Goal: Task Accomplishment & Management: Use online tool/utility

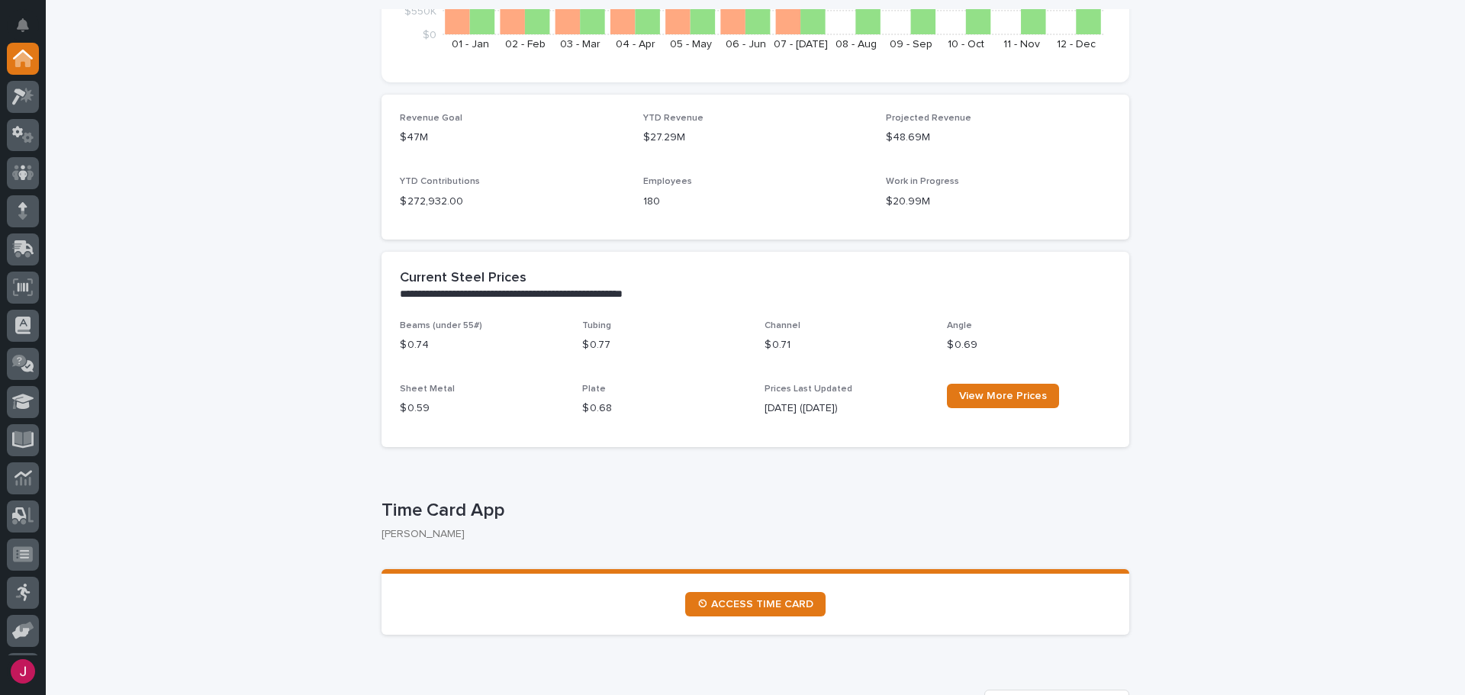
scroll to position [687, 0]
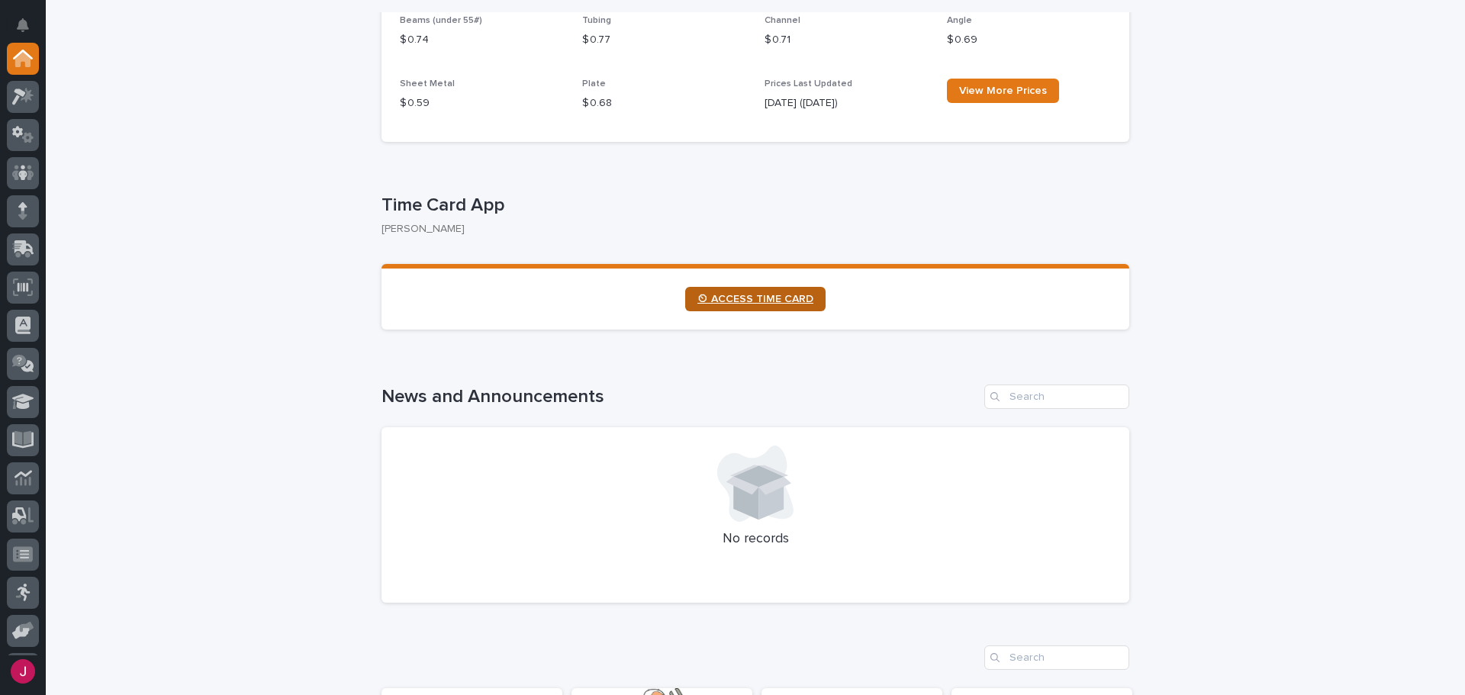
click at [751, 304] on span "⏲ ACCESS TIME CARD" at bounding box center [755, 299] width 116 height 11
click at [23, 246] on icon at bounding box center [24, 247] width 20 height 14
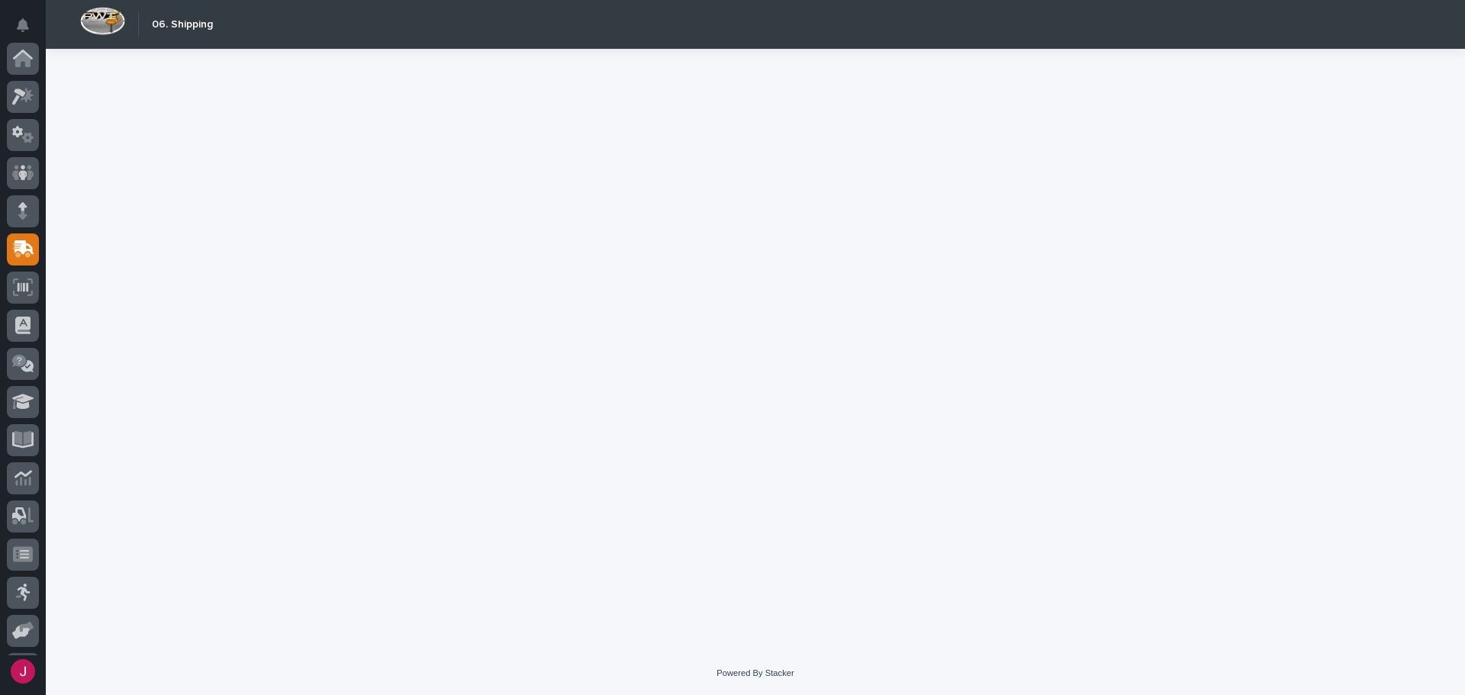
scroll to position [188, 0]
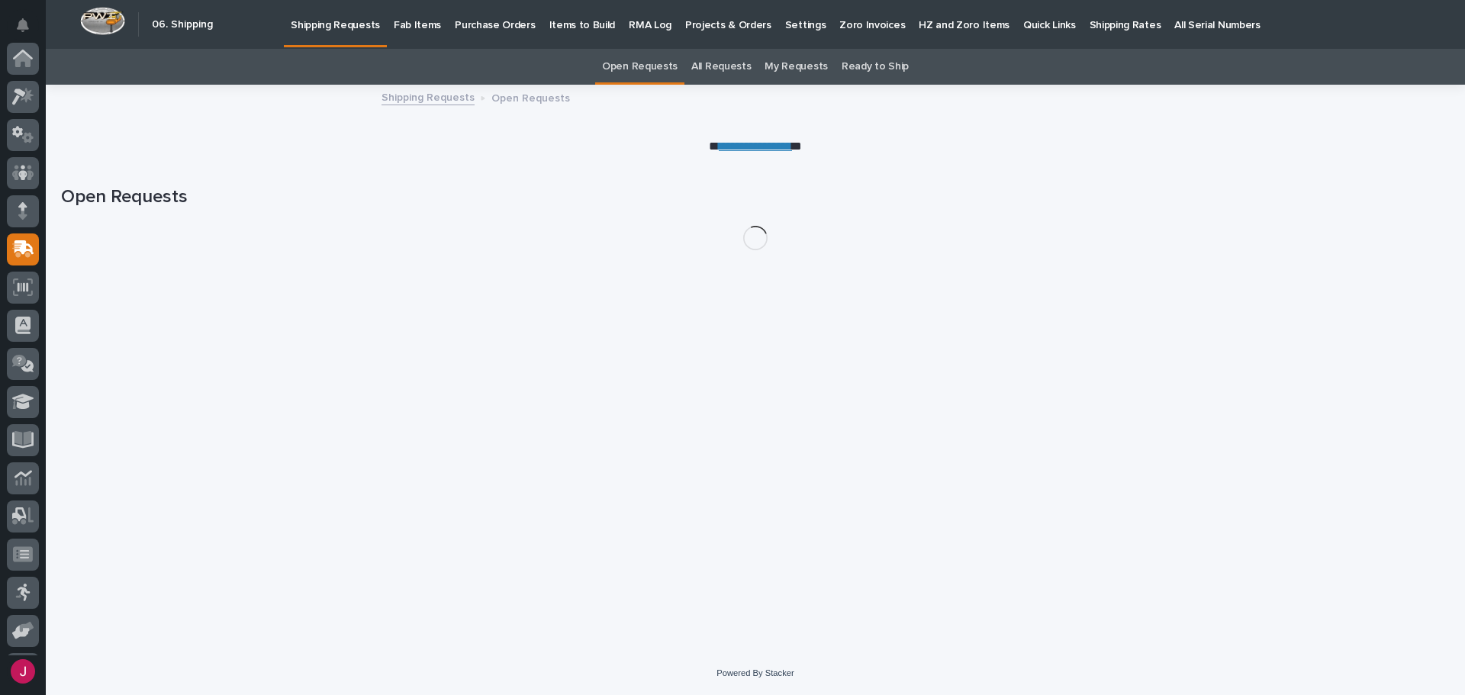
scroll to position [188, 0]
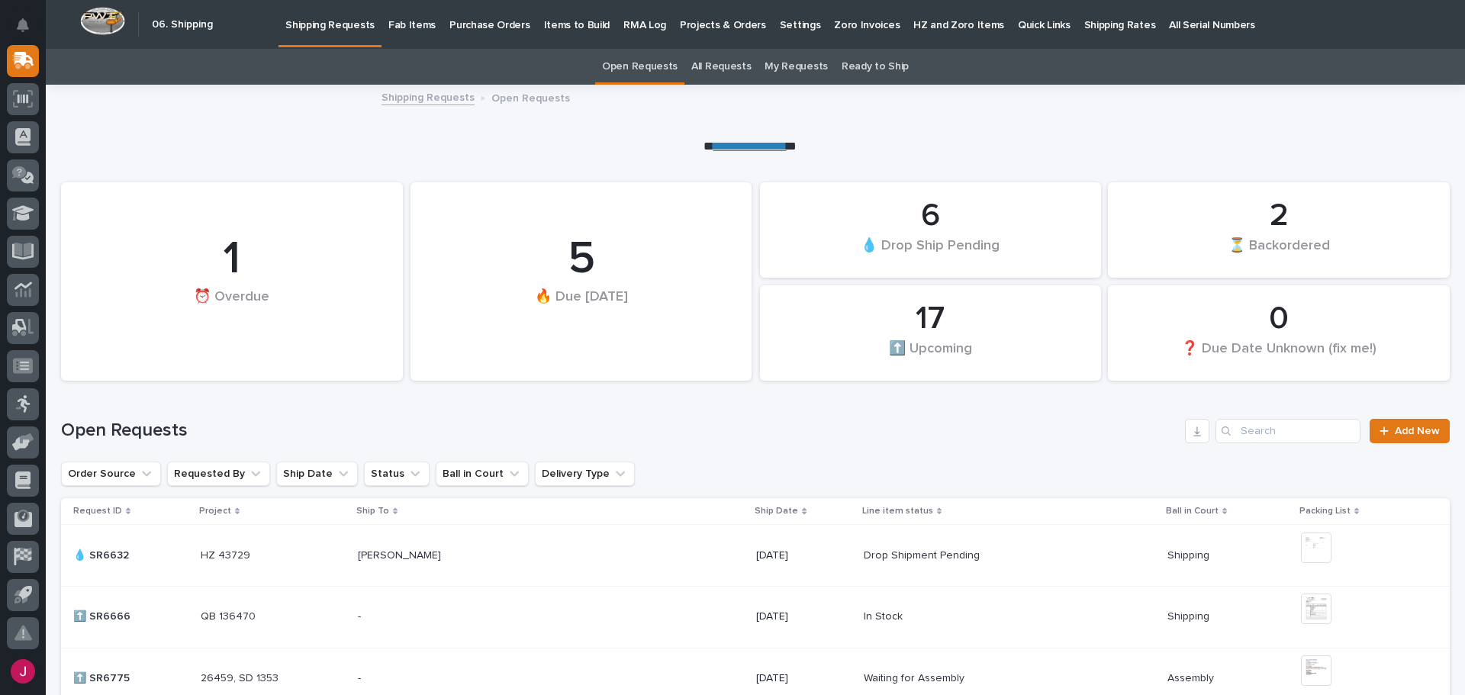
click at [397, 19] on p "Fab Items" at bounding box center [411, 16] width 47 height 32
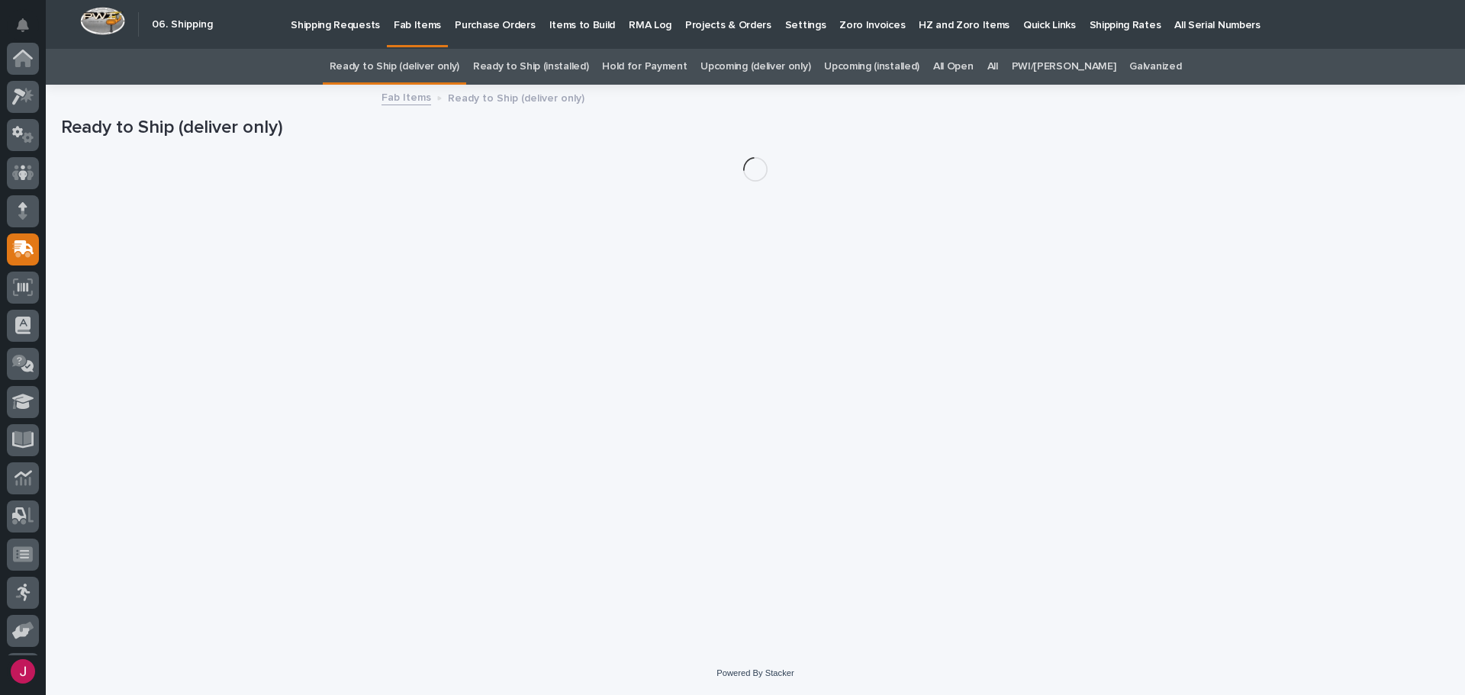
scroll to position [188, 0]
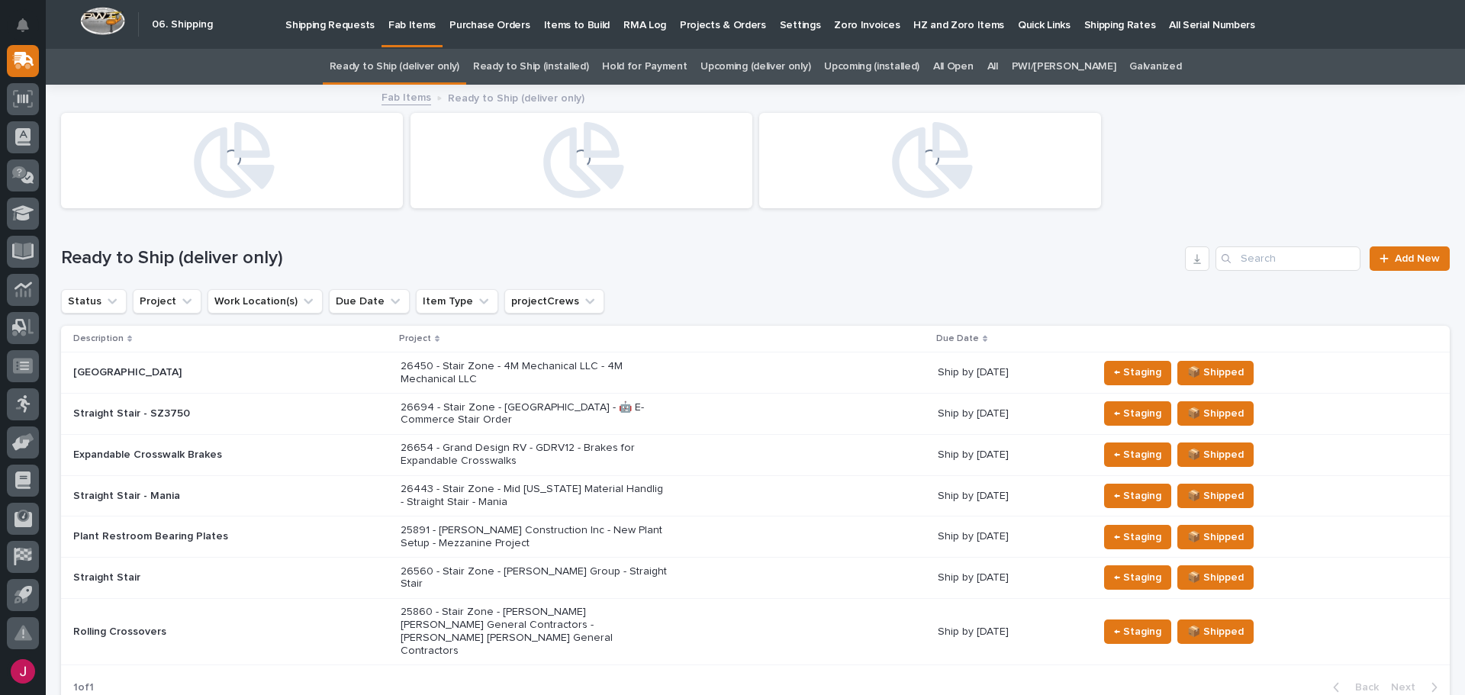
click at [1005, 65] on div "All" at bounding box center [992, 67] width 24 height 36
click at [998, 67] on link "All" at bounding box center [992, 67] width 11 height 36
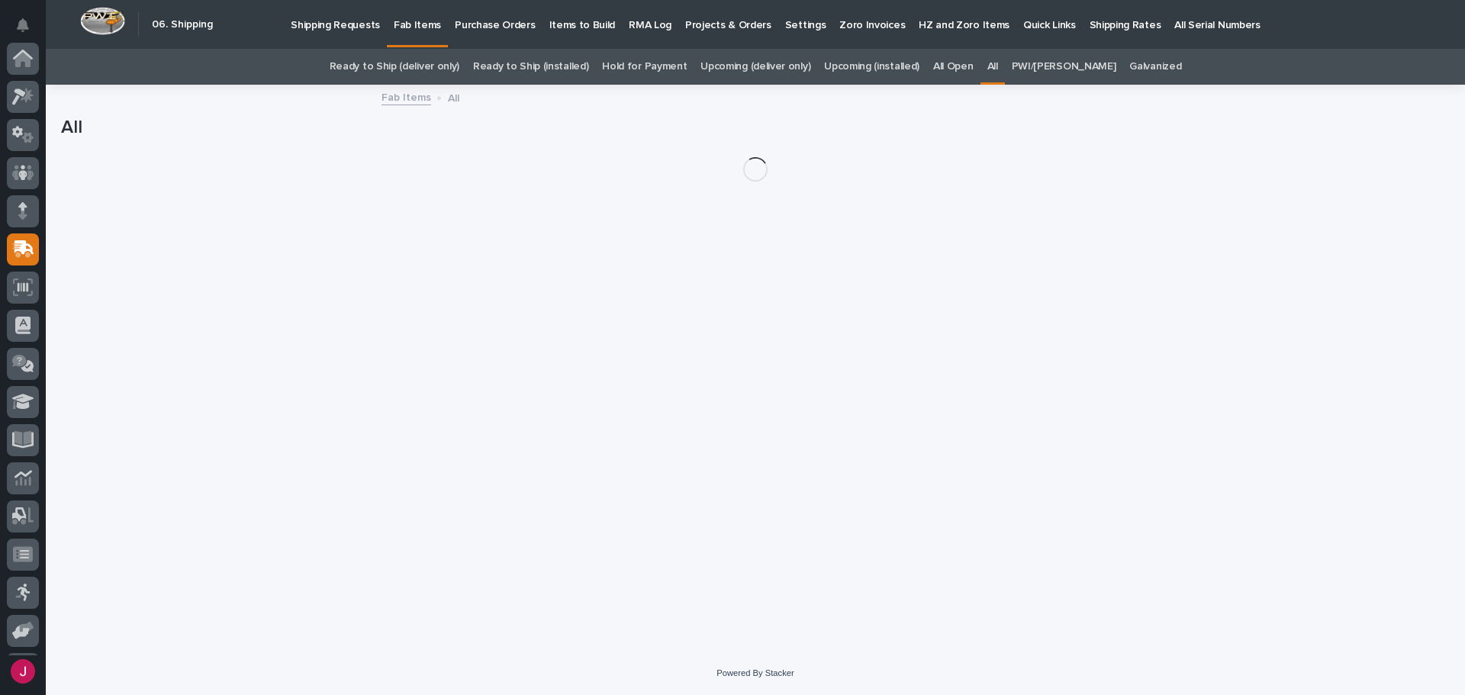
scroll to position [188, 0]
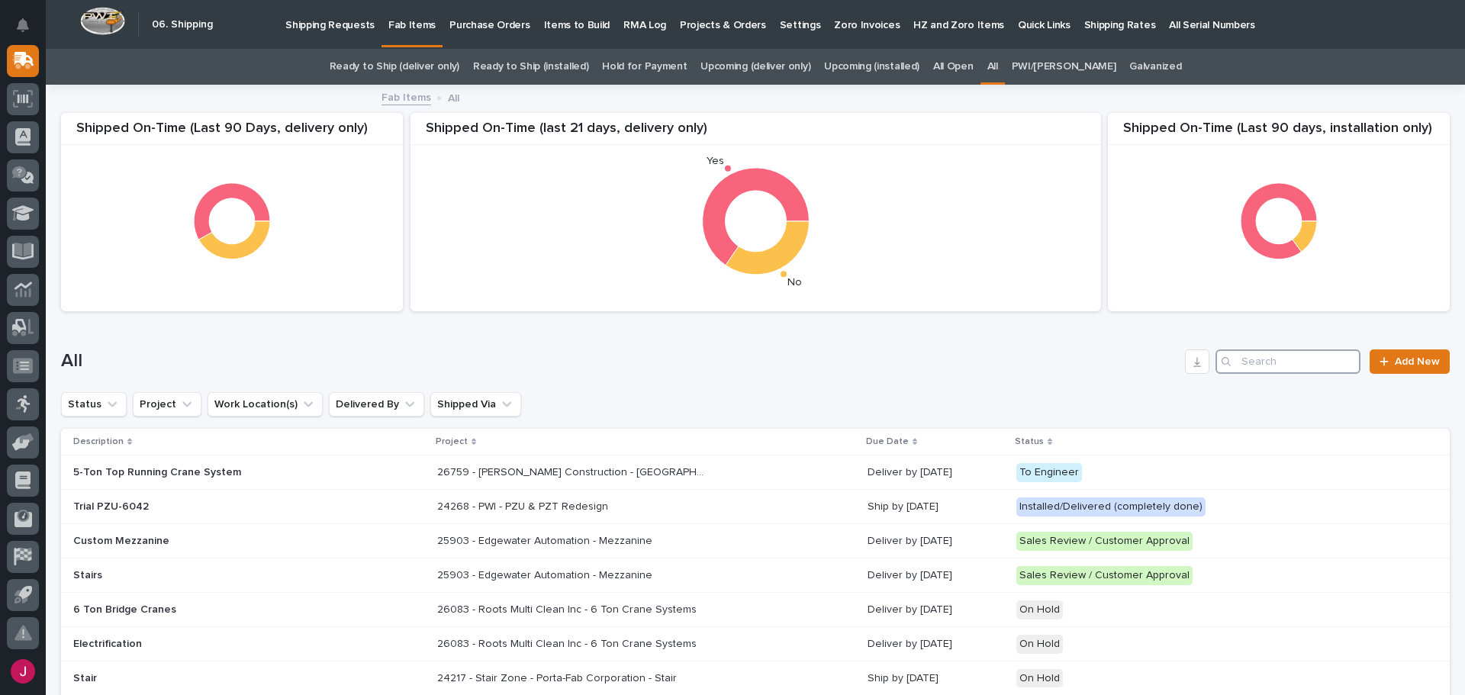
click at [1229, 355] on input "Search" at bounding box center [1287, 361] width 145 height 24
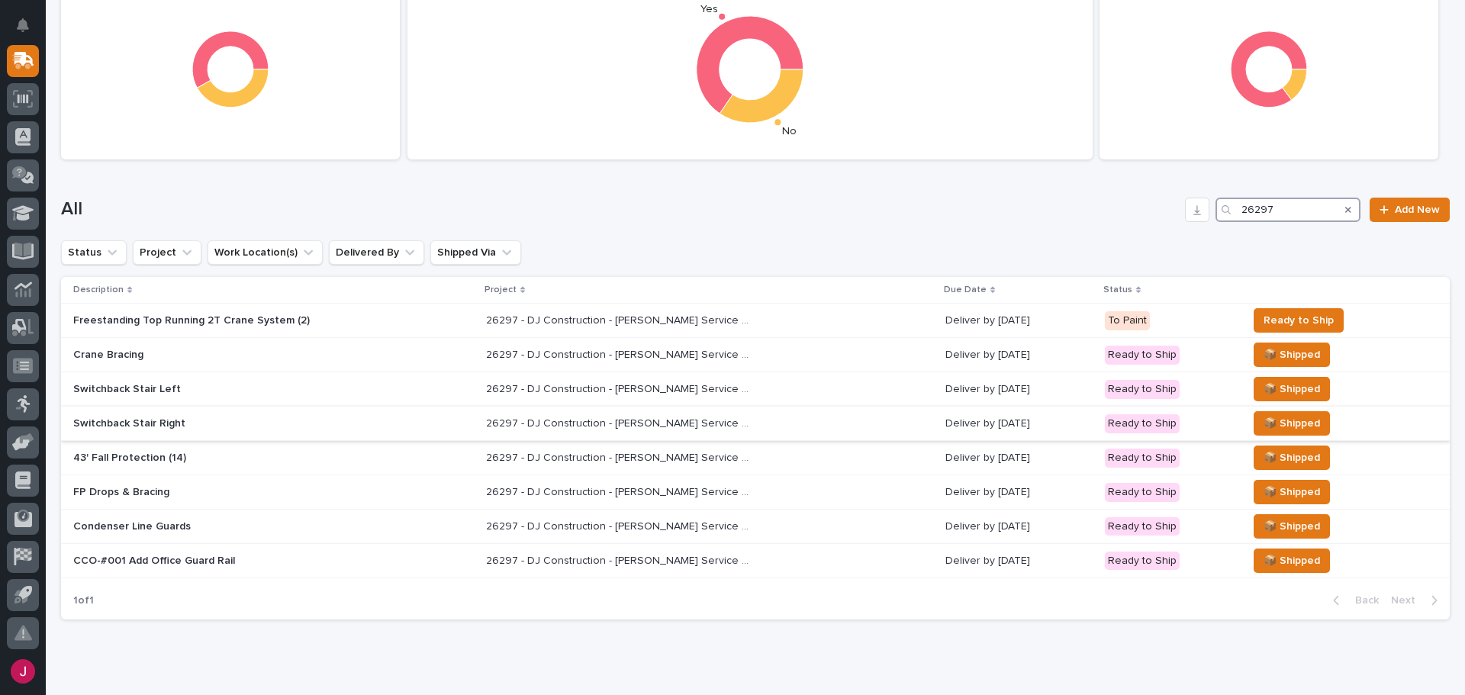
scroll to position [153, 0]
type input "26297"
click at [232, 318] on p "Freestanding Top Running 2T Crane System (2)" at bounding box center [206, 320] width 267 height 13
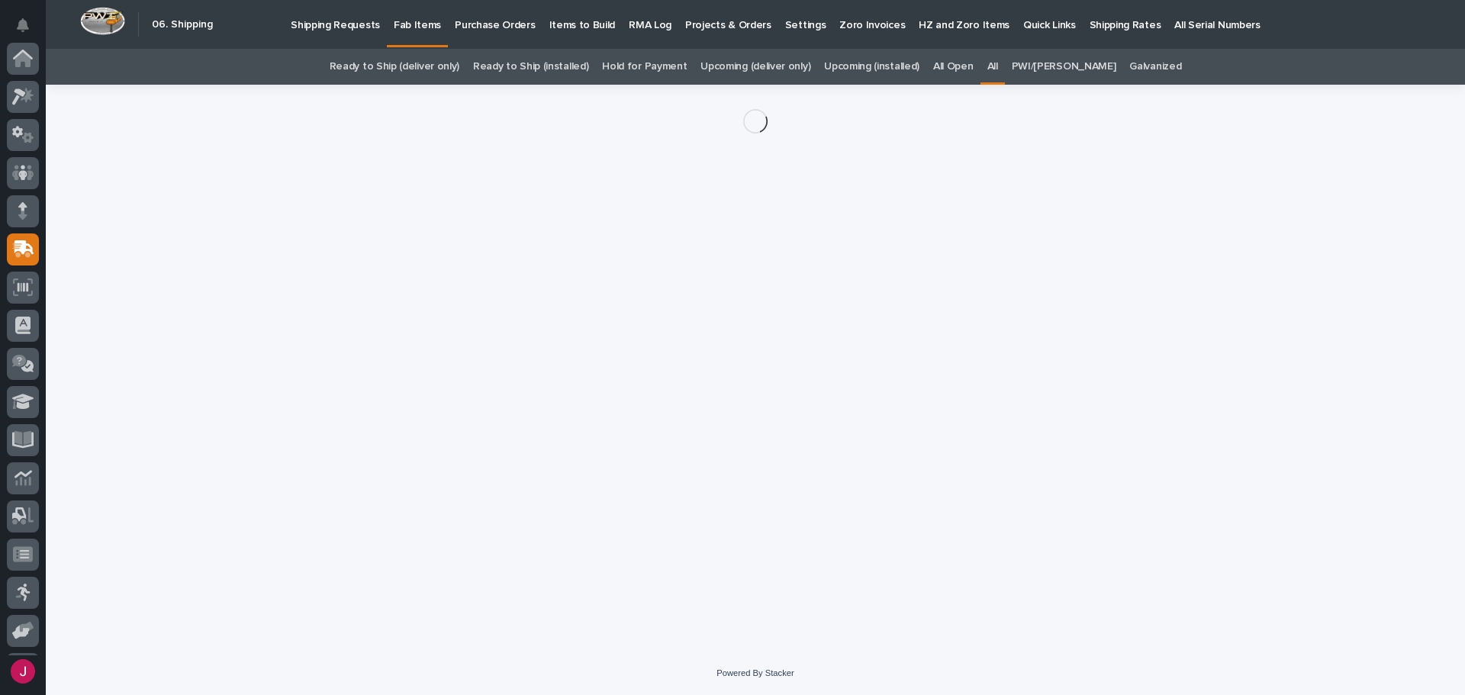
scroll to position [188, 0]
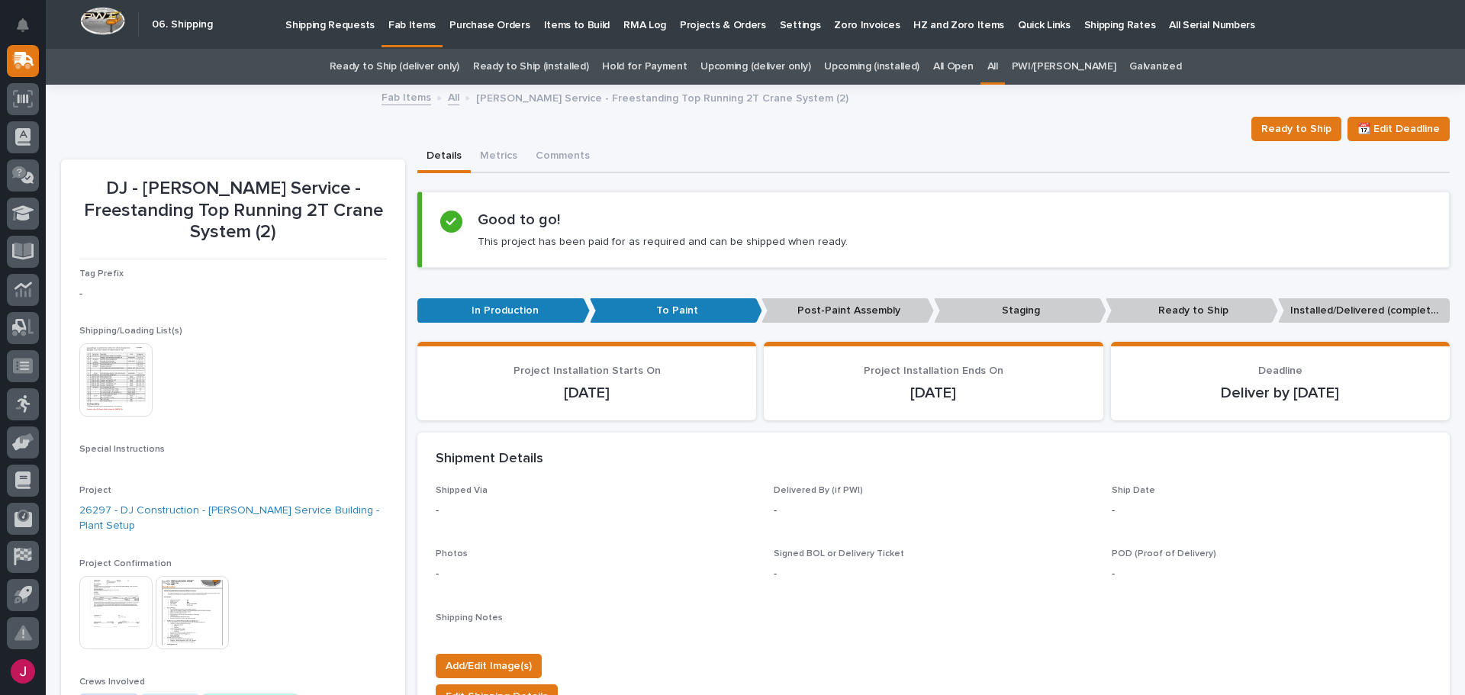
click at [114, 349] on img at bounding box center [115, 379] width 73 height 73
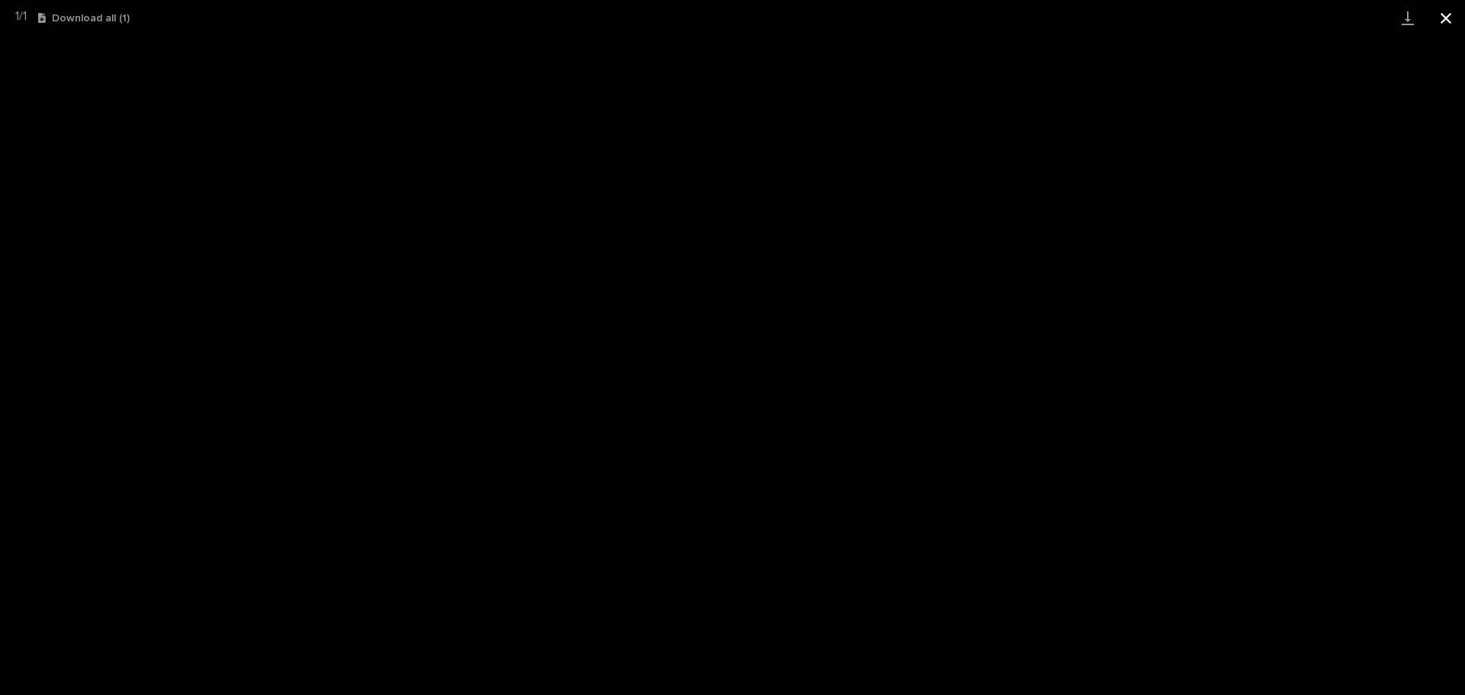
click at [1446, 17] on button "Close gallery" at bounding box center [1446, 18] width 38 height 36
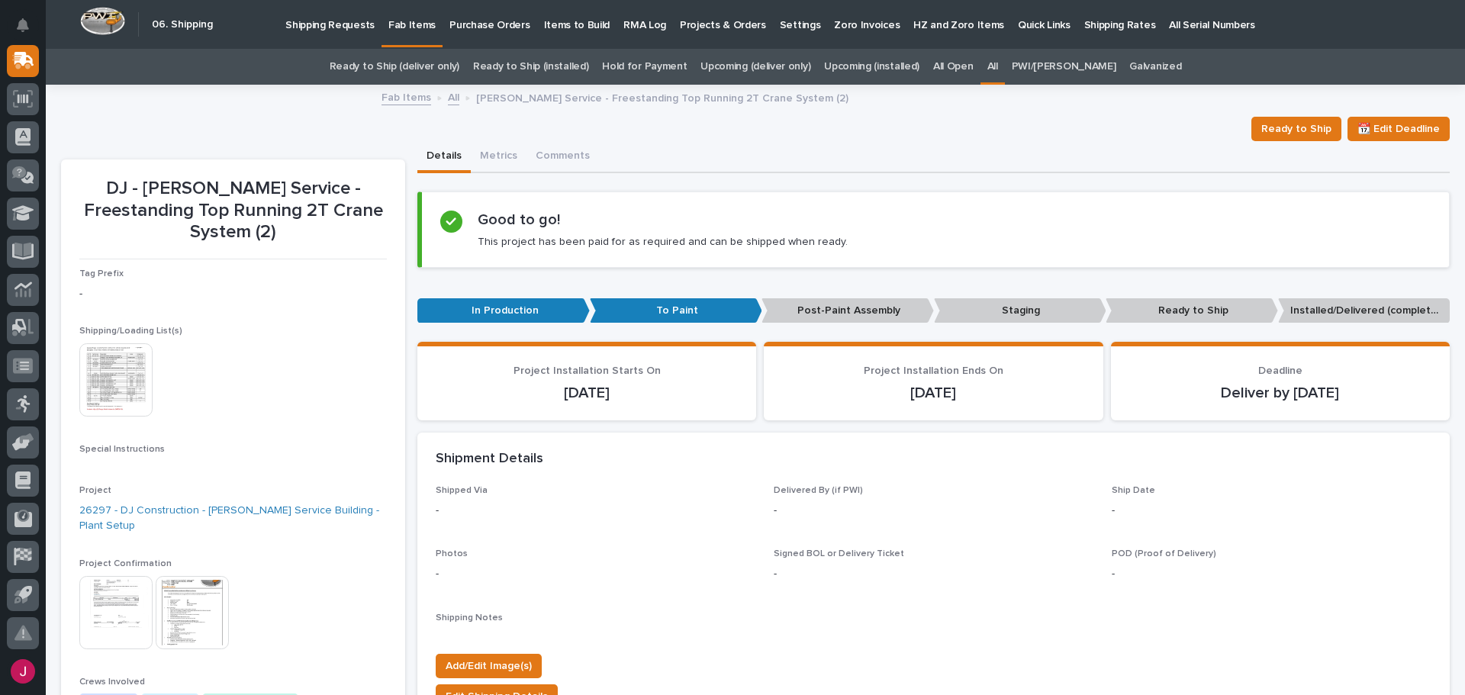
click at [118, 352] on img at bounding box center [115, 379] width 73 height 73
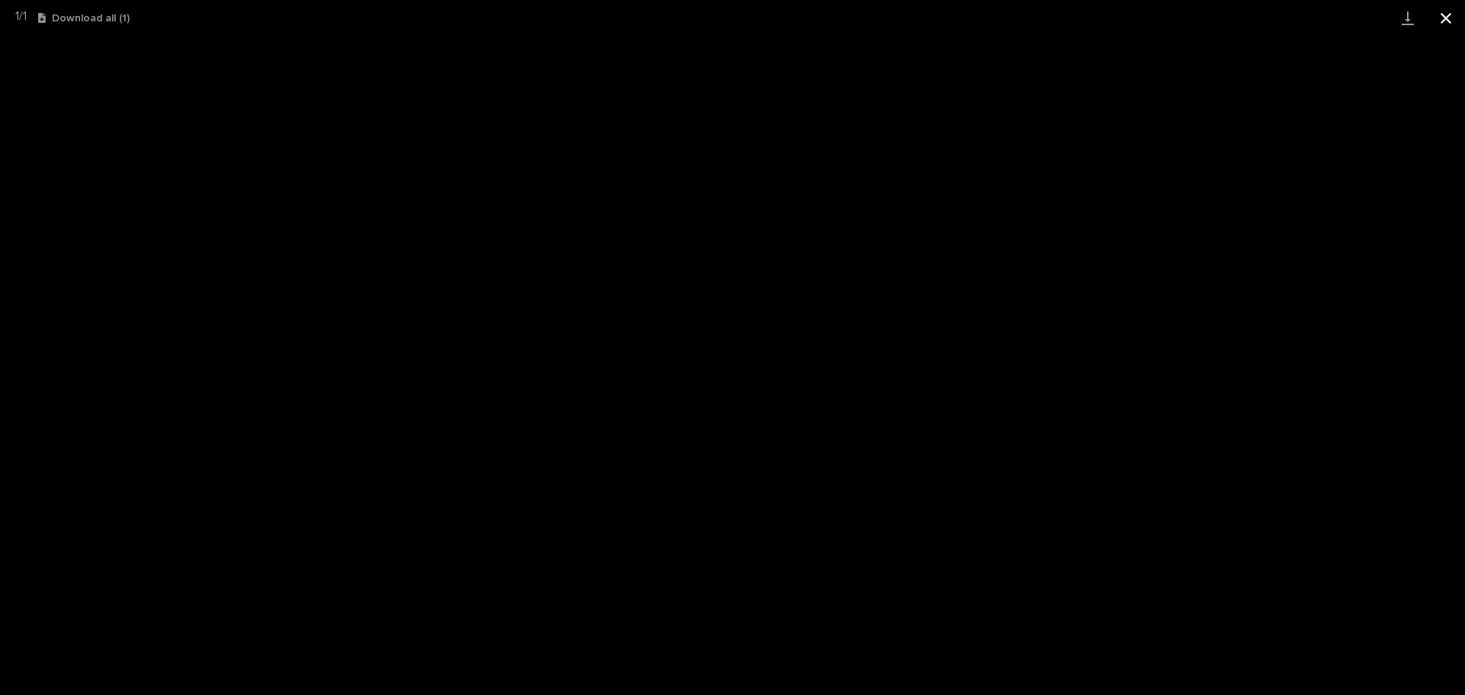
click at [1436, 11] on button "Close gallery" at bounding box center [1446, 18] width 38 height 36
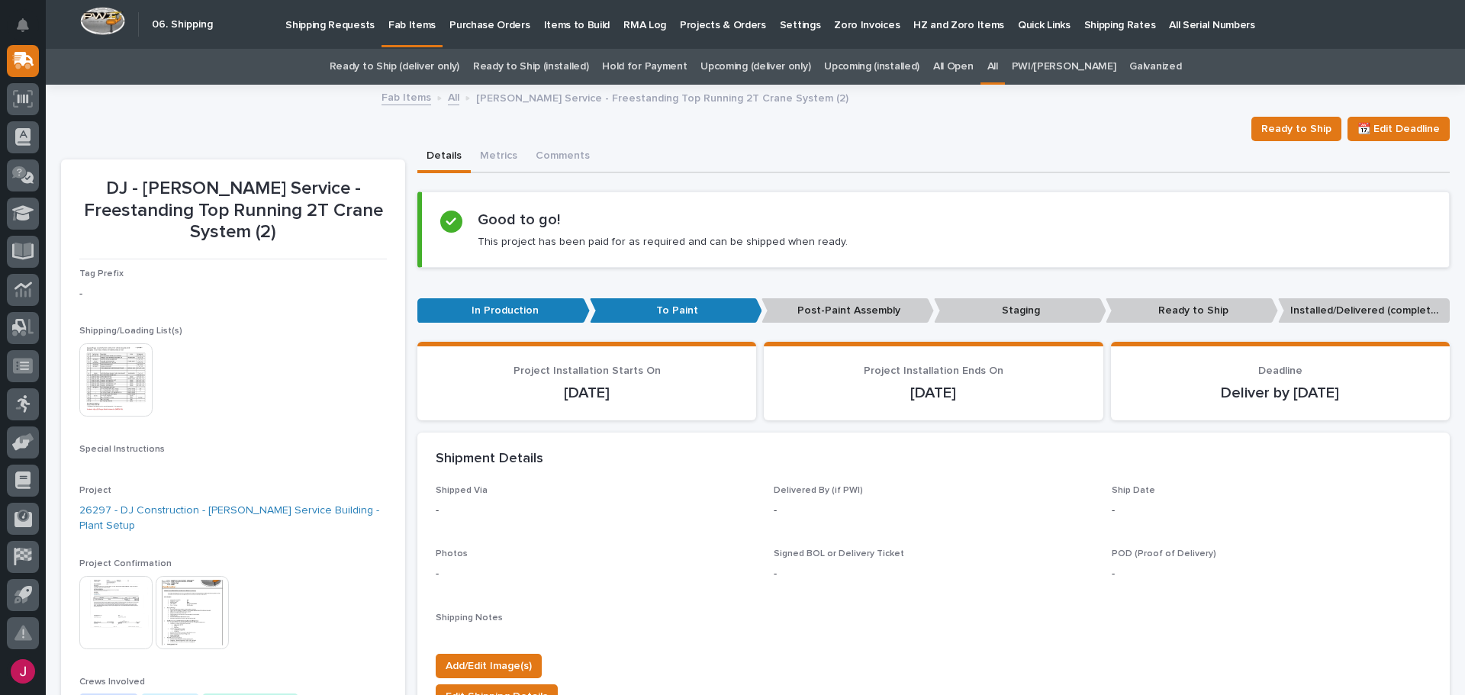
click at [998, 68] on link "All" at bounding box center [992, 67] width 11 height 36
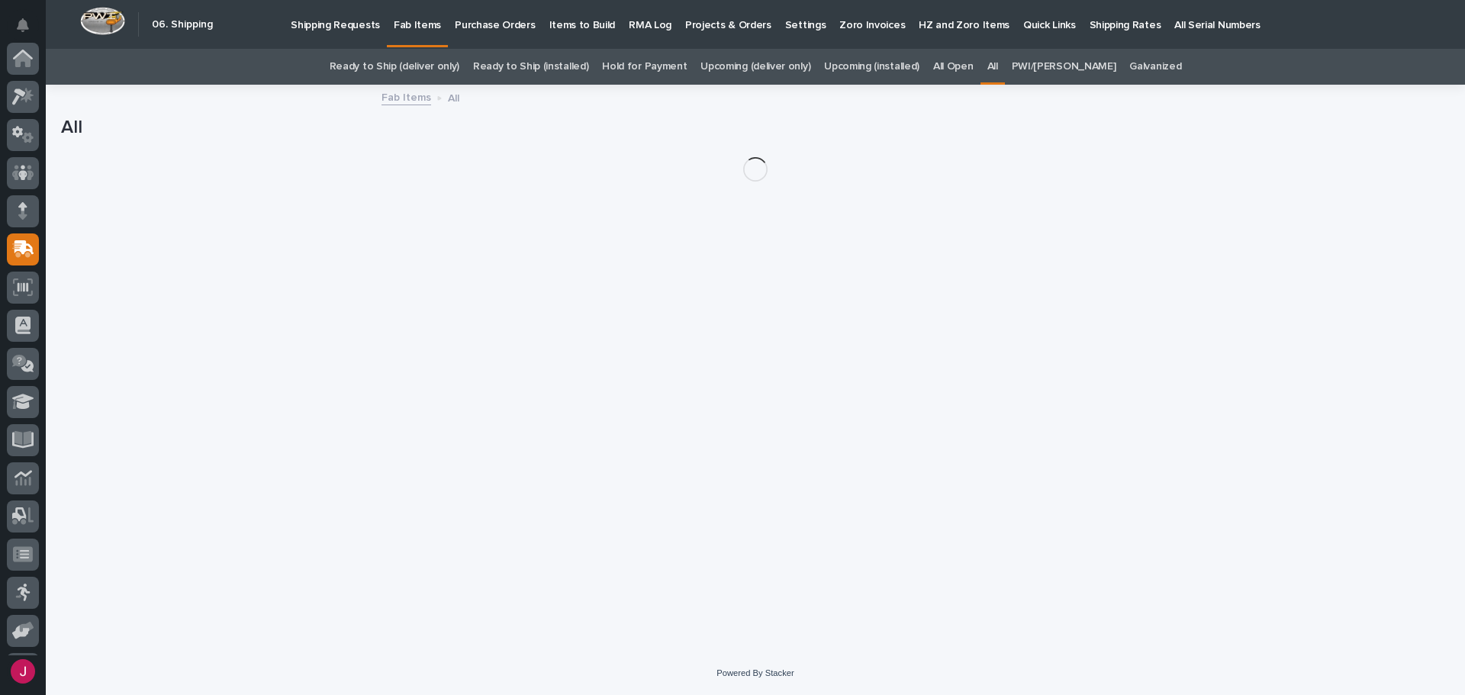
scroll to position [188, 0]
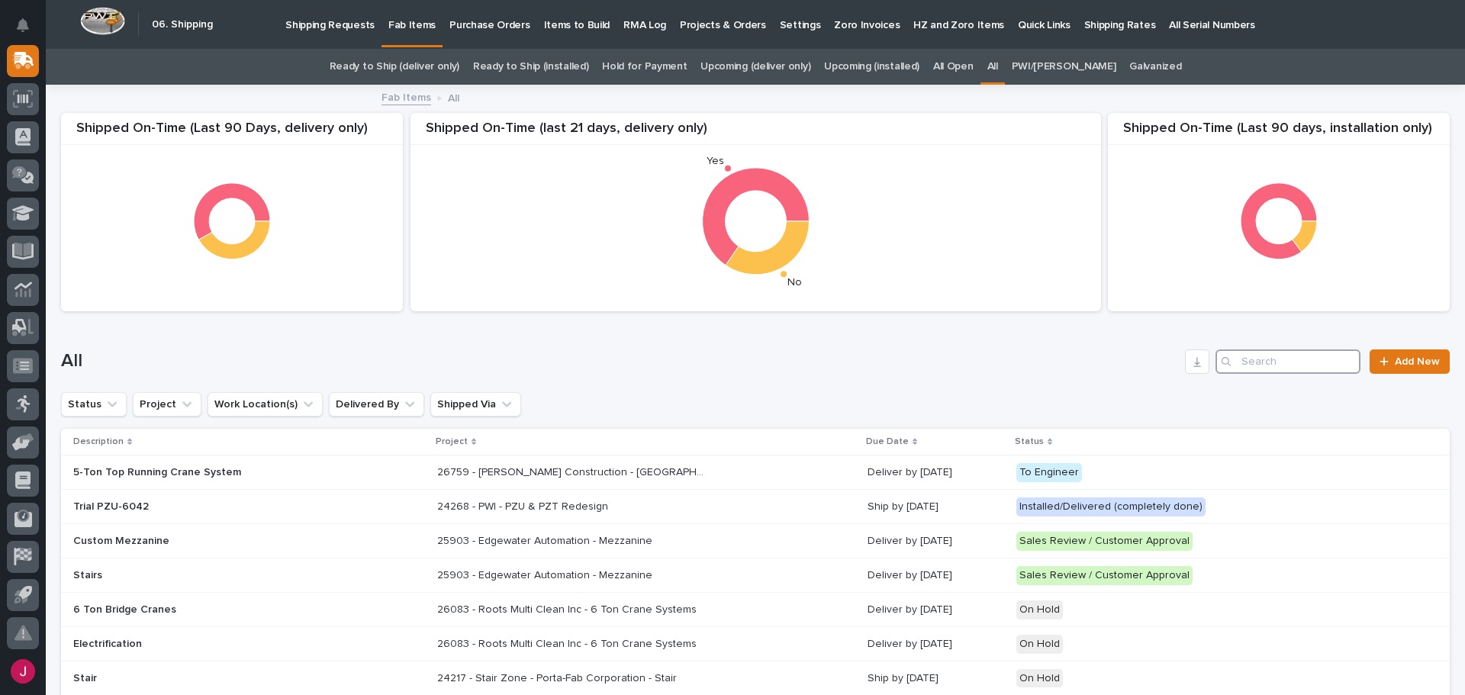
click at [1258, 357] on input "Search" at bounding box center [1287, 361] width 145 height 24
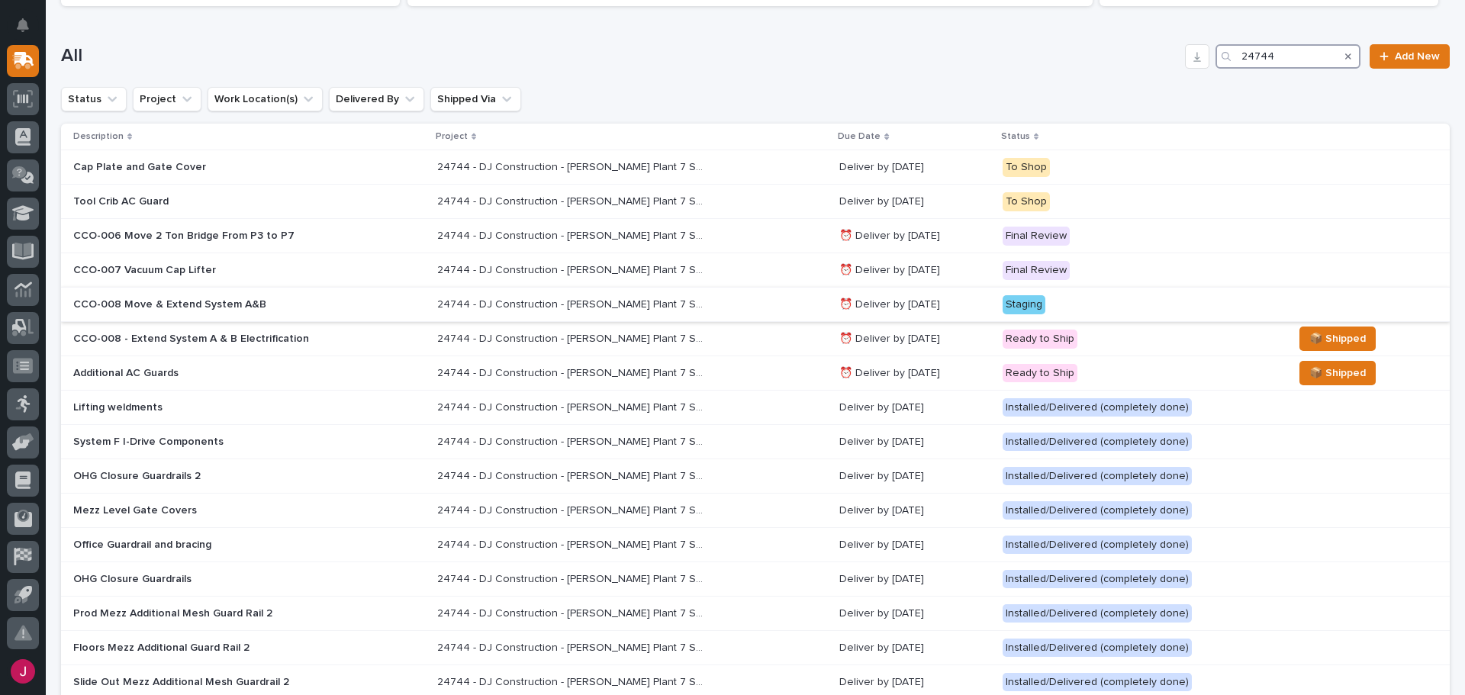
scroll to position [381, 0]
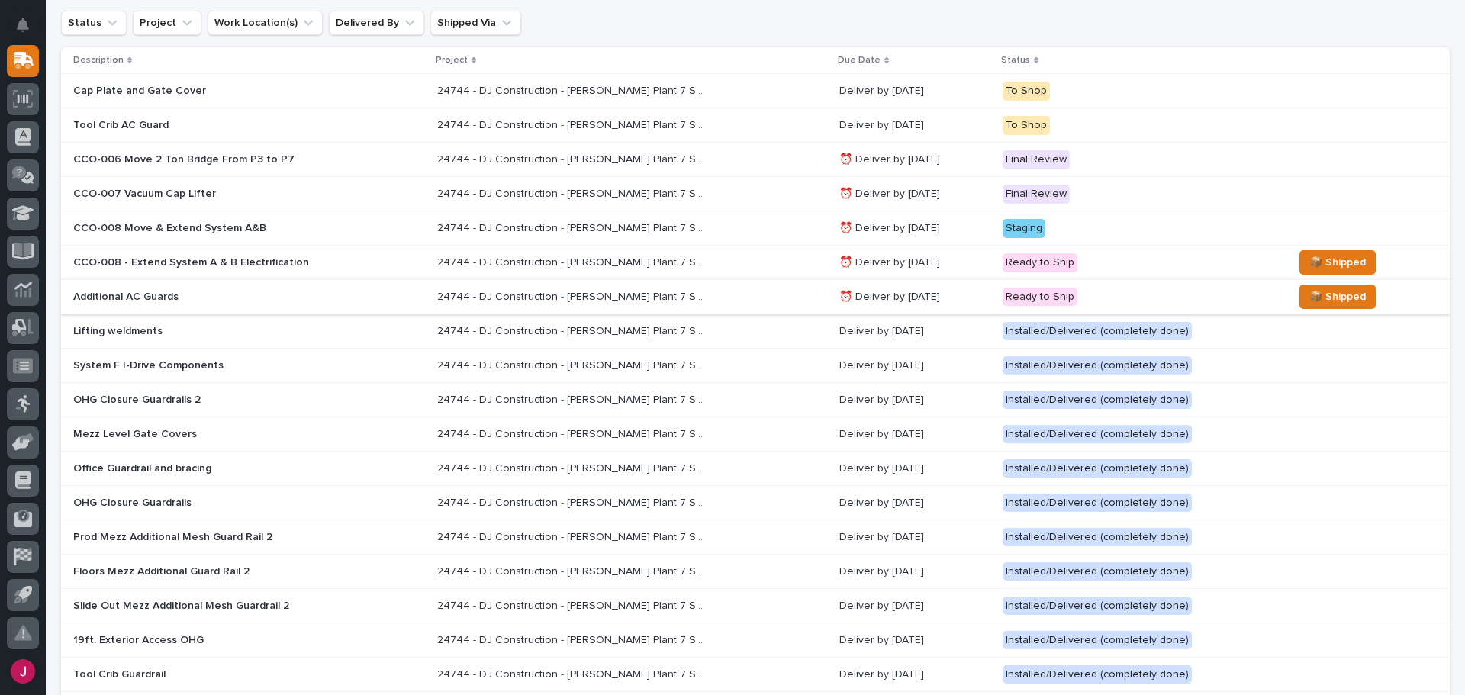
type input "24744"
click at [249, 294] on p "Additional AC Guards" at bounding box center [206, 297] width 267 height 13
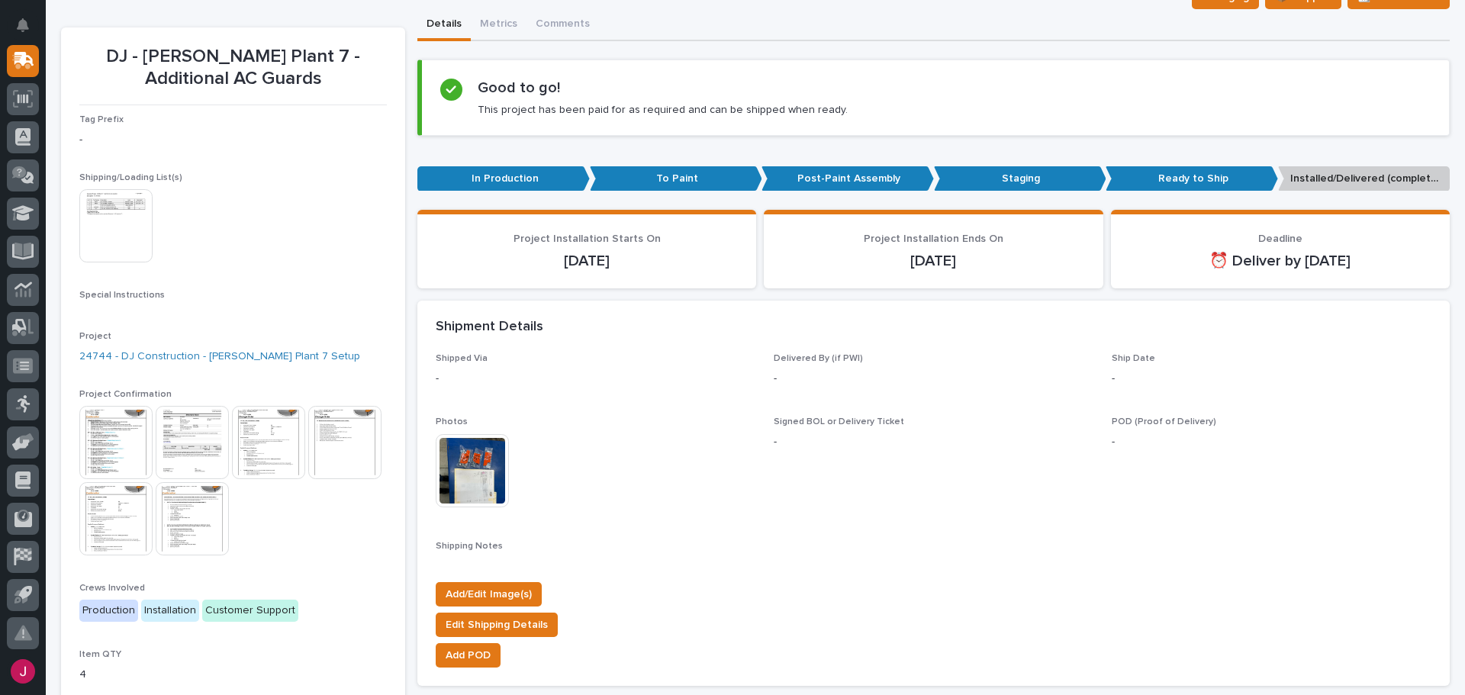
scroll to position [153, 0]
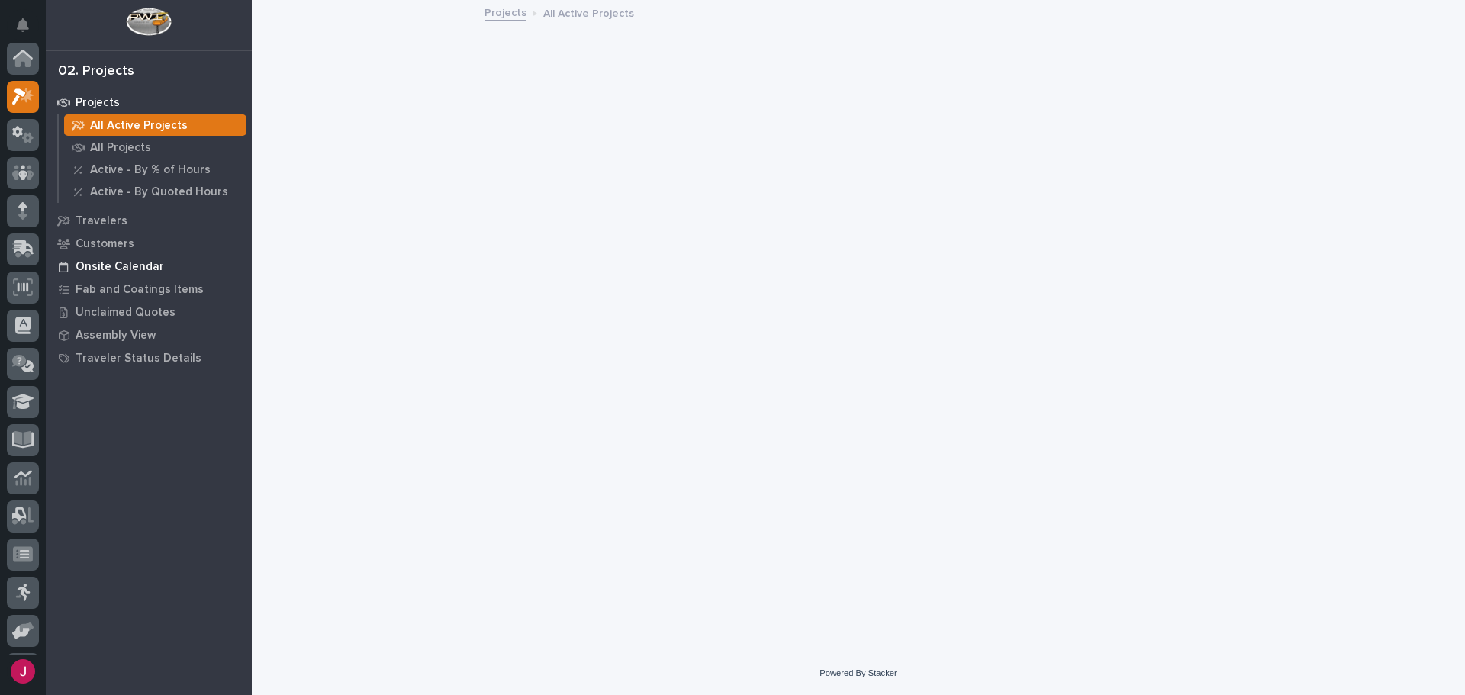
scroll to position [38, 0]
click at [88, 262] on p "Onsite Calendar" at bounding box center [120, 267] width 88 height 14
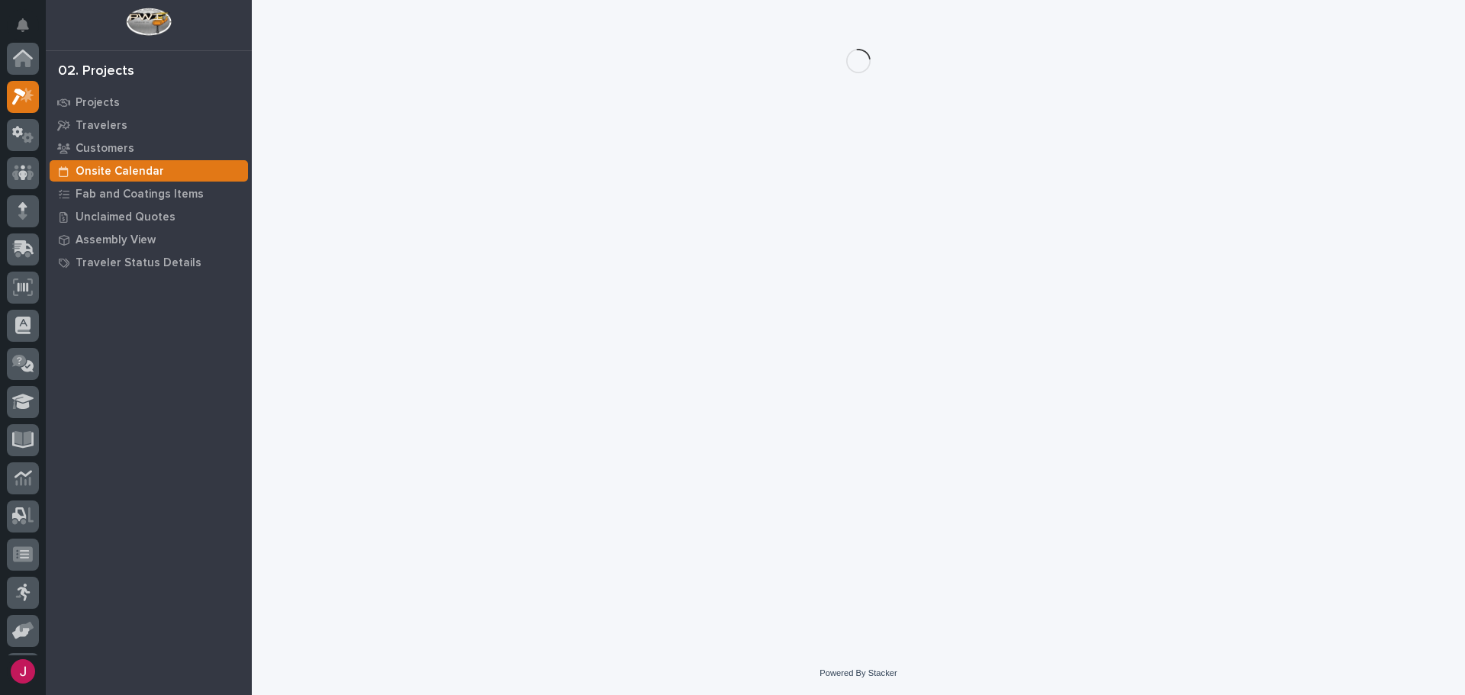
scroll to position [38, 0]
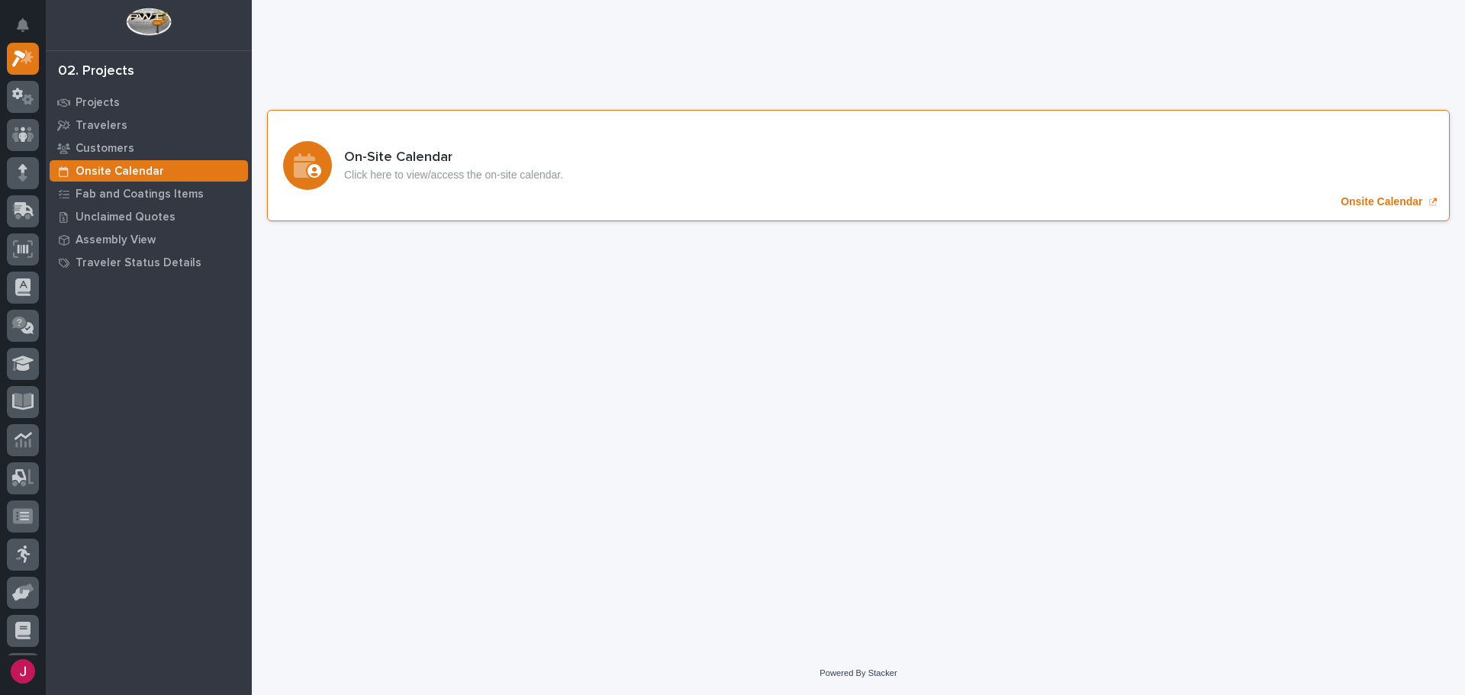
click at [626, 190] on div "On-Site Calendar Click here to view/access the on-site calendar. Onsite Calendar" at bounding box center [858, 165] width 1182 height 111
